Goal: Task Accomplishment & Management: Manage account settings

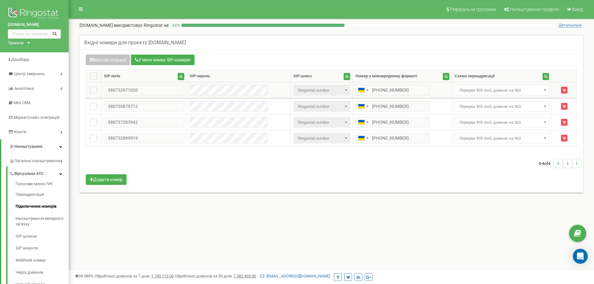
click at [482, 93] on span "Перерва 905 лінії, дзвінок на 902" at bounding box center [502, 90] width 95 height 11
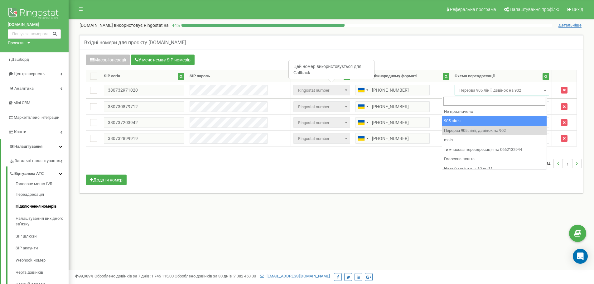
select select "173559"
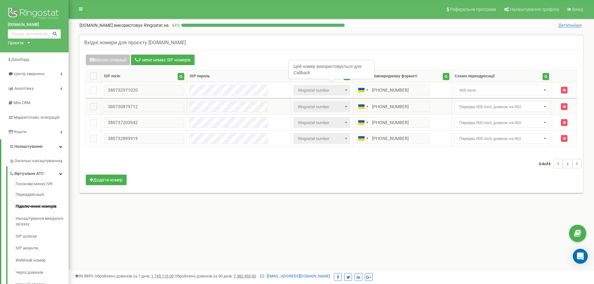
click at [469, 108] on span "Перерва 905 лінії, дзвінок на 902" at bounding box center [502, 107] width 90 height 9
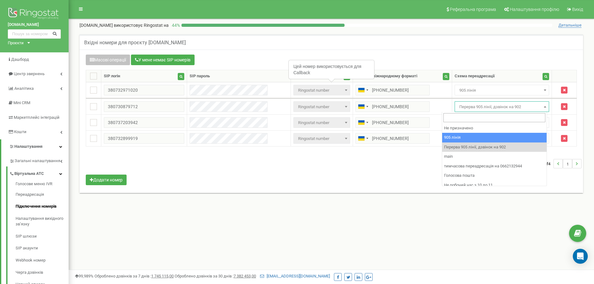
drag, startPoint x: 480, startPoint y: 138, endPoint x: 475, endPoint y: 125, distance: 13.2
select select "173559"
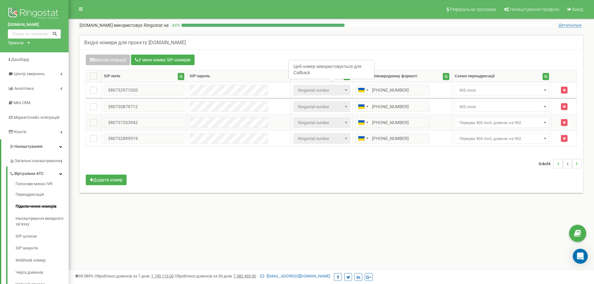
click at [471, 118] on span "Перерва 905 лінії, дзвінок на 902" at bounding box center [502, 122] width 95 height 11
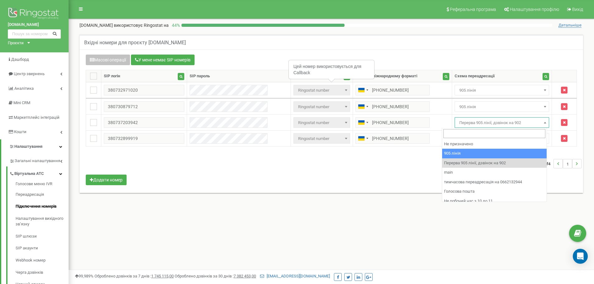
select select "173559"
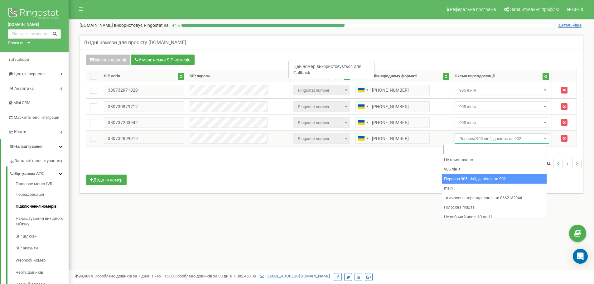
click at [483, 140] on span "Перерва 905 лінії, дзвінок на 902" at bounding box center [502, 138] width 90 height 9
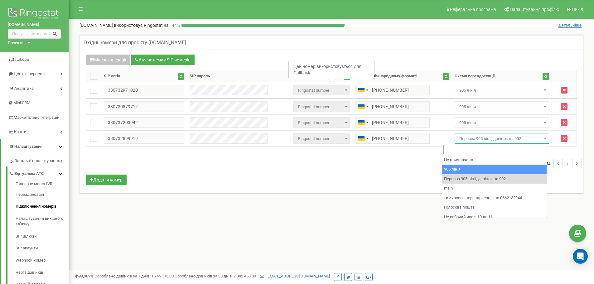
select select "173559"
